Goal: Information Seeking & Learning: Understand process/instructions

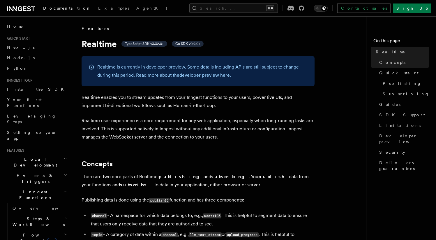
click at [262, 75] on p "Realtime is currently in developer preview. Some details including APIs are sti…" at bounding box center [202, 71] width 210 height 16
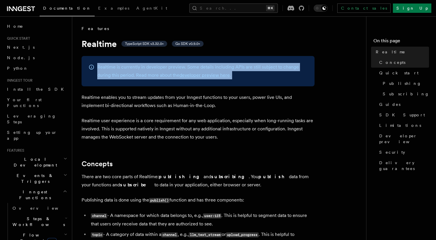
click at [262, 75] on p "Realtime is currently in developer preview. Some details including APIs are sti…" at bounding box center [202, 71] width 210 height 16
click at [269, 77] on p "Realtime is currently in developer preview. Some details including APIs are sti…" at bounding box center [202, 71] width 210 height 16
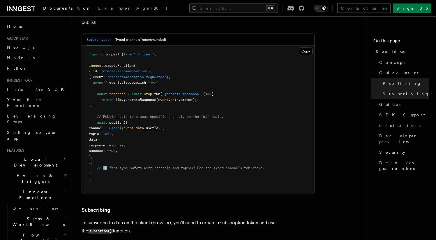
scroll to position [580, 0]
click at [147, 33] on button "Typed channels (recommended)" at bounding box center [140, 39] width 51 height 12
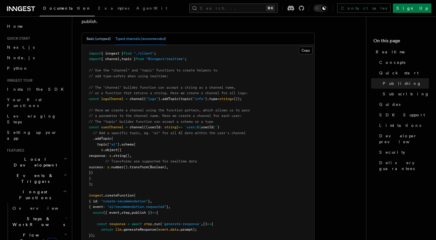
click at [105, 36] on button "Basic (untyped)" at bounding box center [98, 39] width 24 height 12
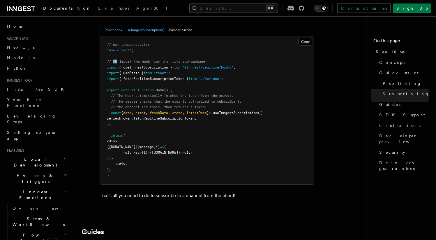
scroll to position [1111, 0]
